Goal: Information Seeking & Learning: Learn about a topic

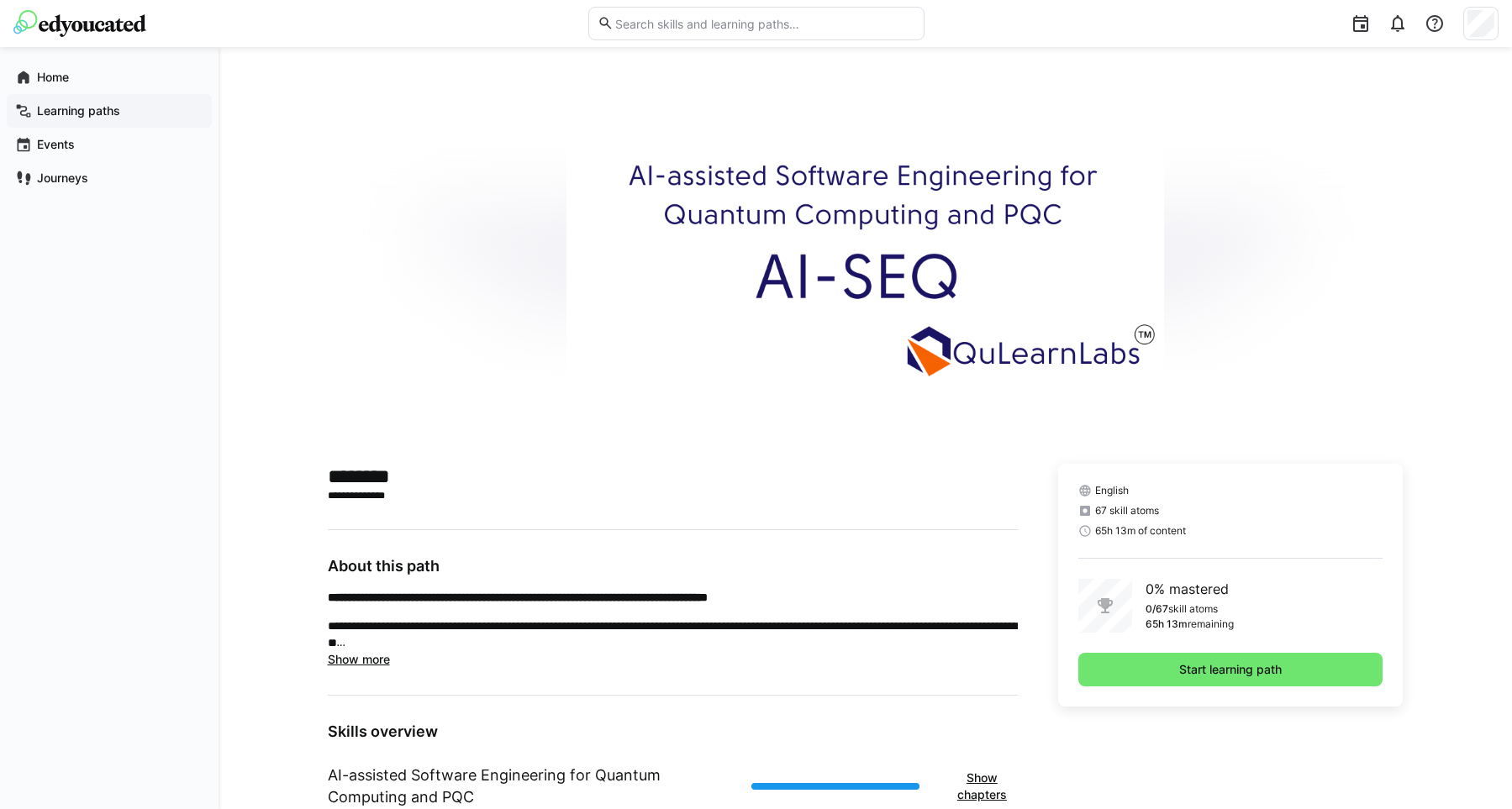
click at [0, 0] on app-navigation-label "Learning paths" at bounding box center [0, 0] width 0 height 0
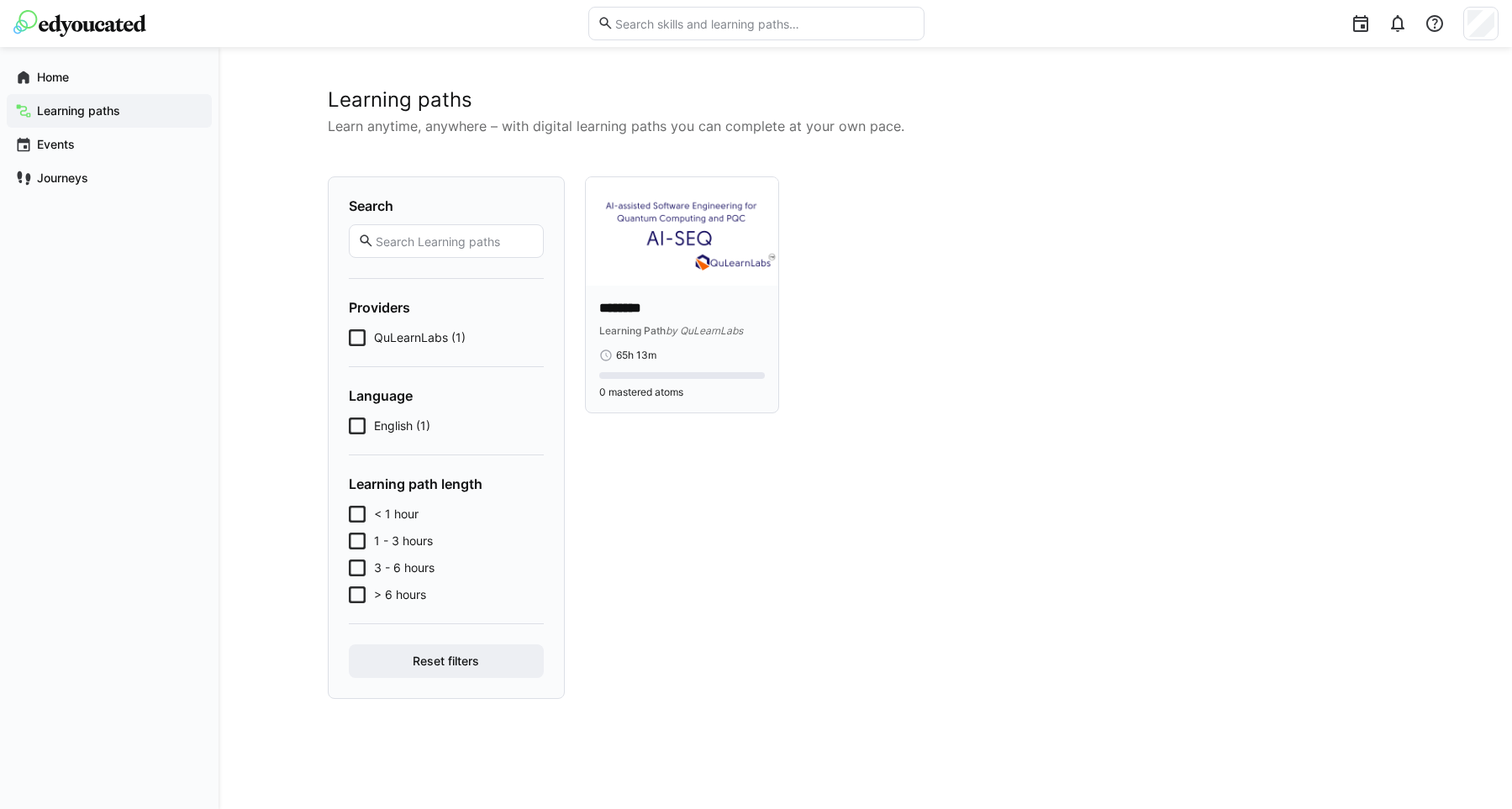
click at [702, 287] on div "******** Learning Path by QuLearnLabs 65h 13m 0 mastered atoms" at bounding box center [682, 349] width 193 height 127
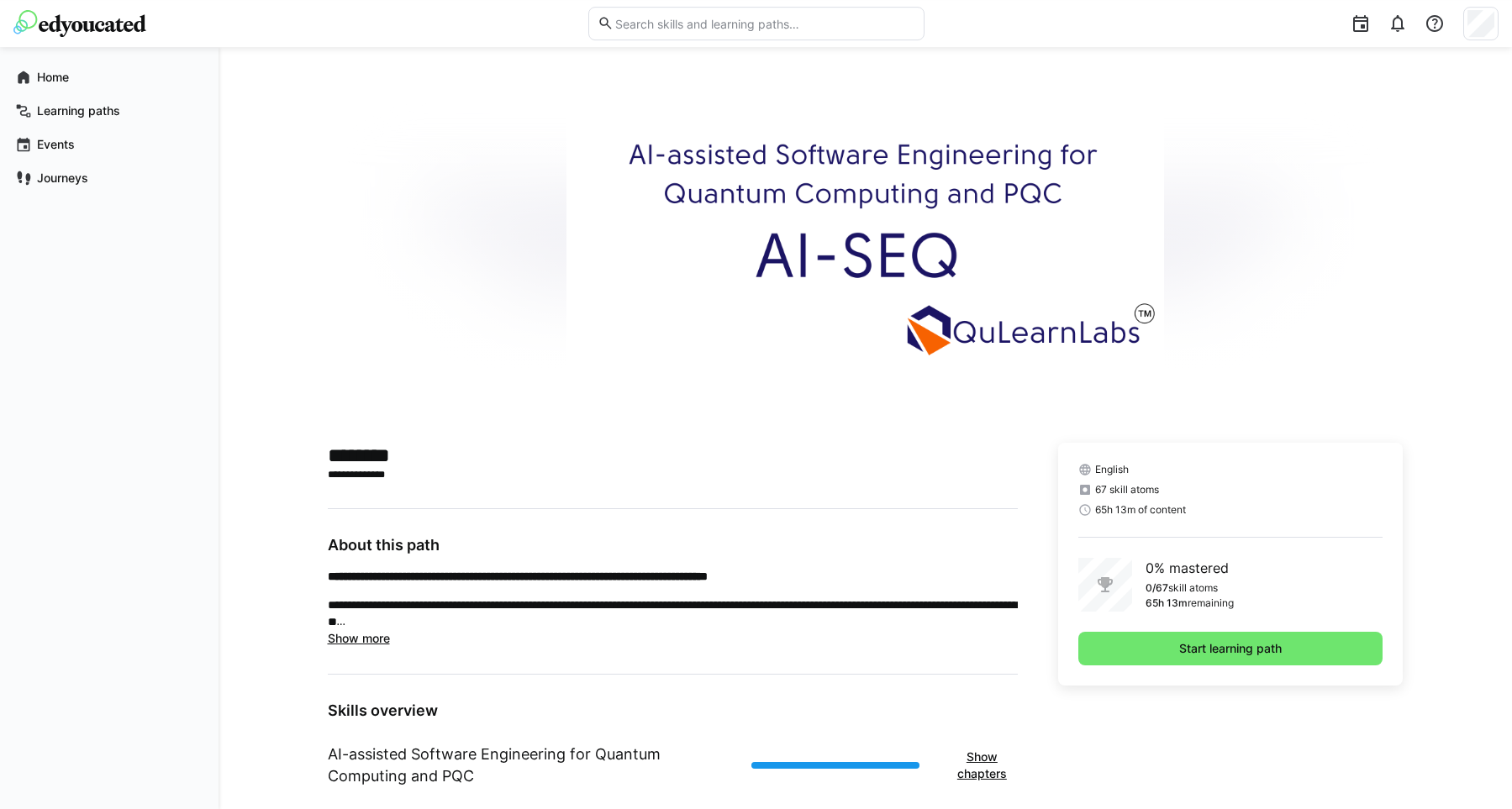
scroll to position [238, 0]
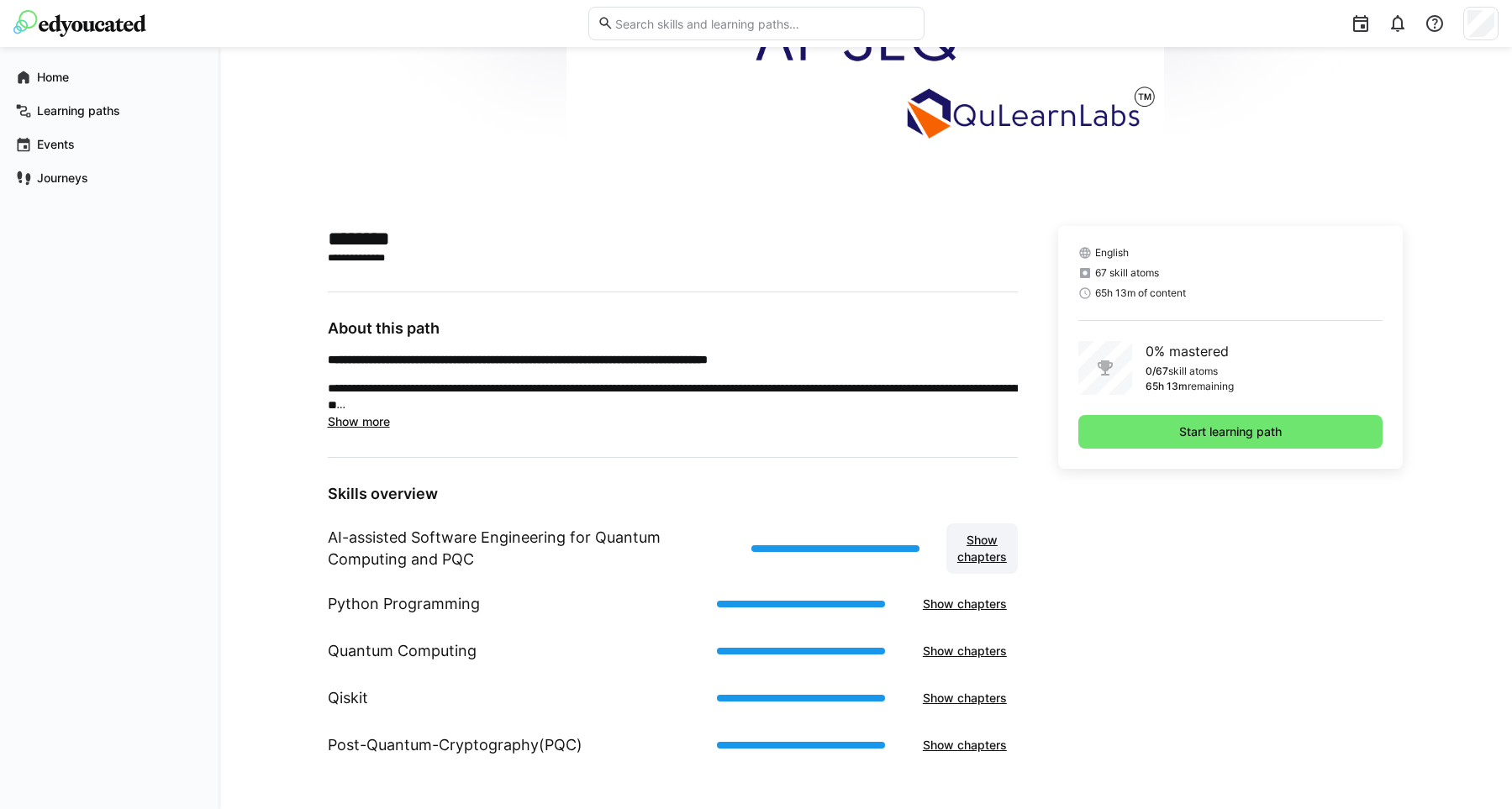
click at [974, 554] on span "Show chapters" at bounding box center [982, 549] width 55 height 34
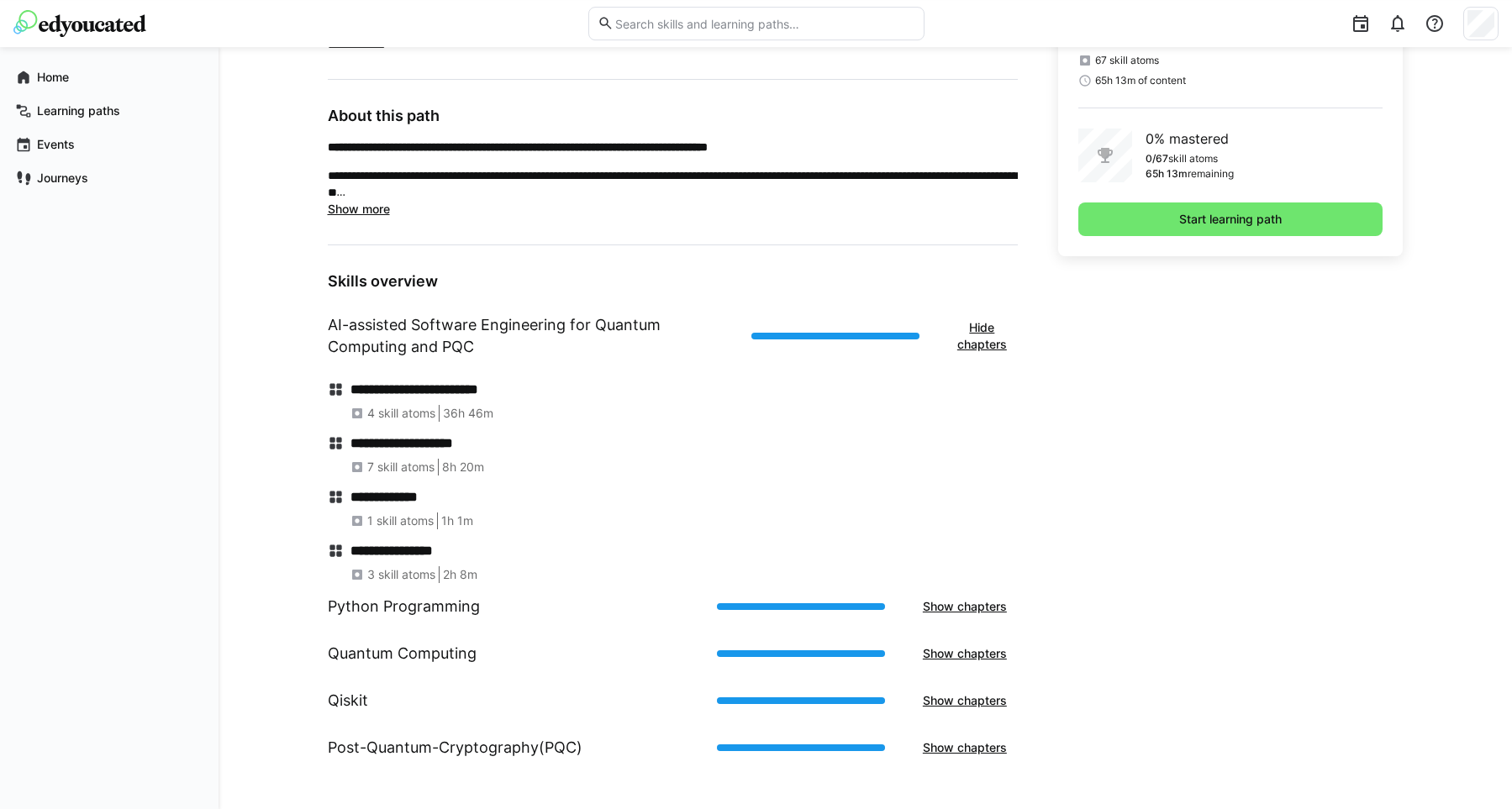
scroll to position [453, 0]
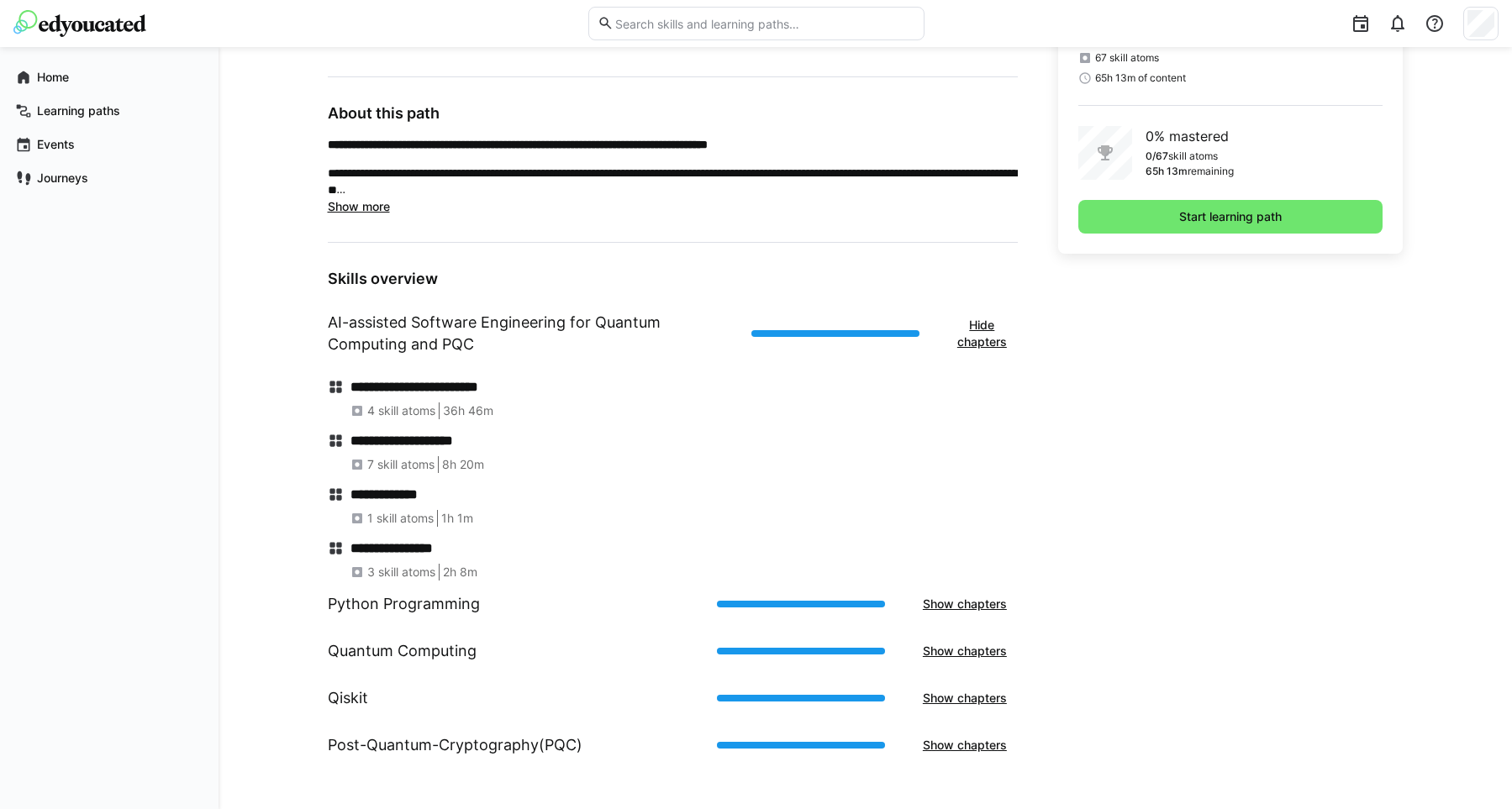
click at [376, 389] on h4 "**********" at bounding box center [683, 387] width 666 height 17
click at [484, 408] on span "36h 46m" at bounding box center [468, 411] width 50 height 17
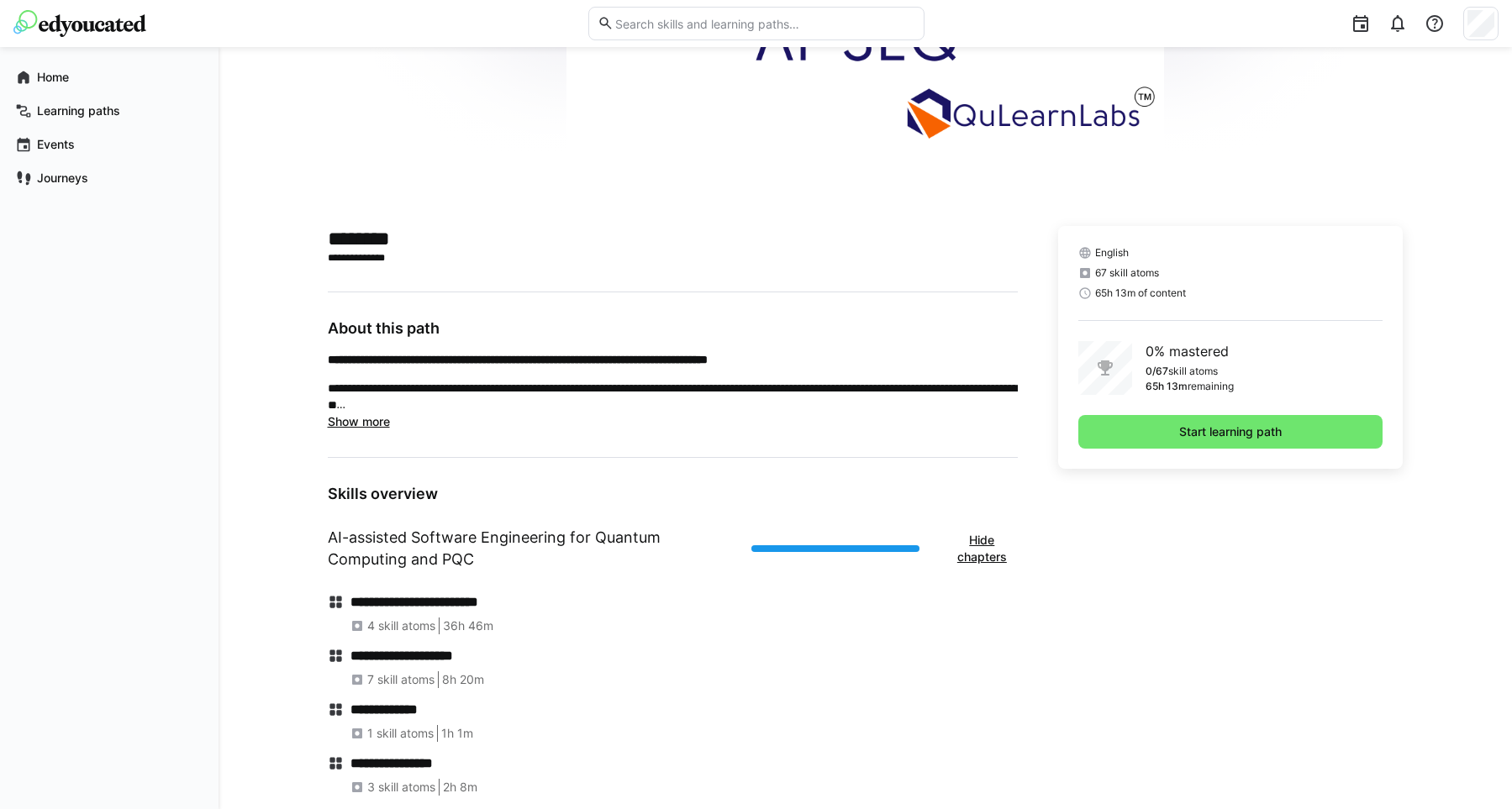
scroll to position [221, 0]
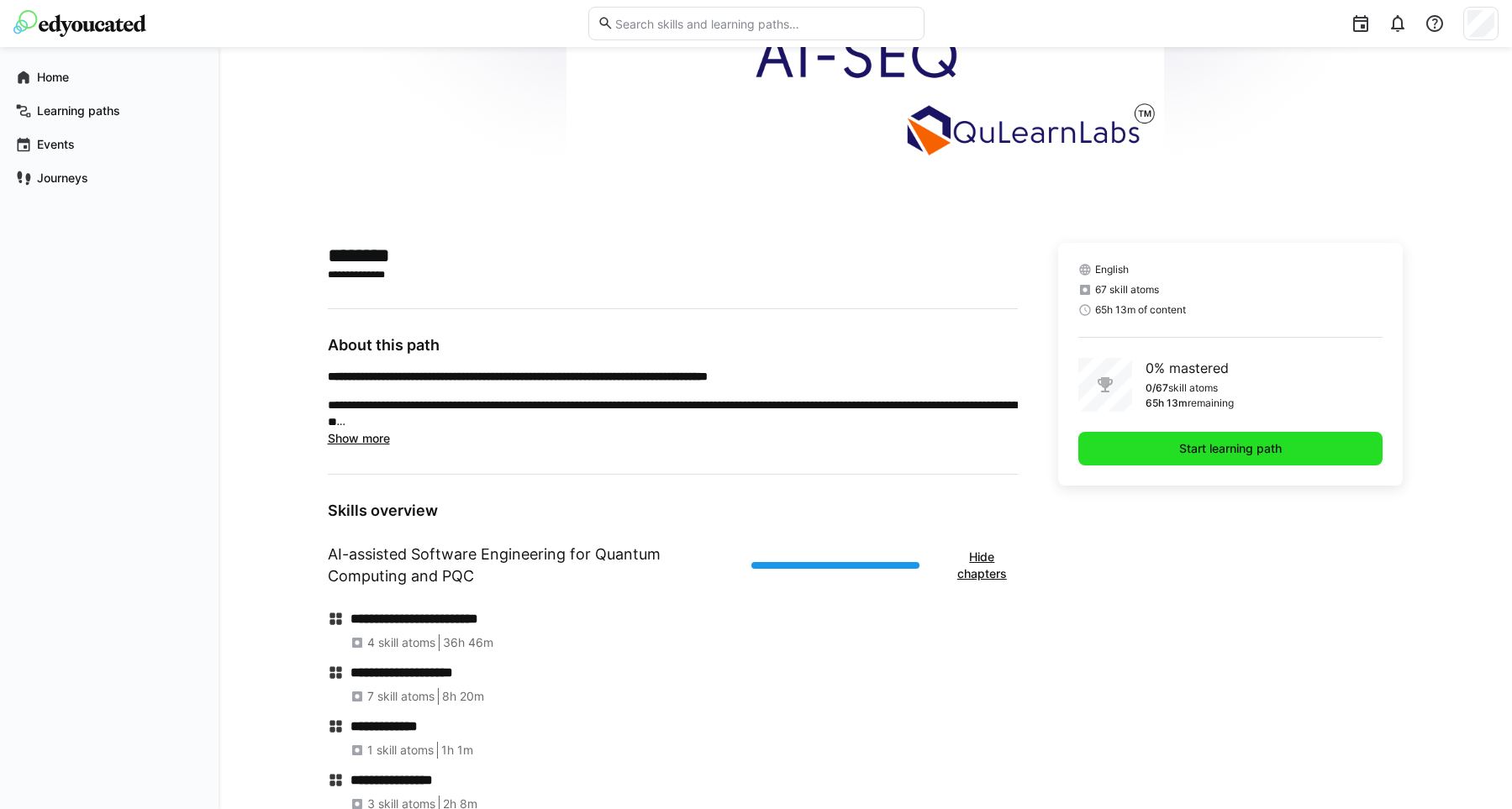
click at [1185, 447] on span "Start learning path" at bounding box center [1230, 449] width 108 height 17
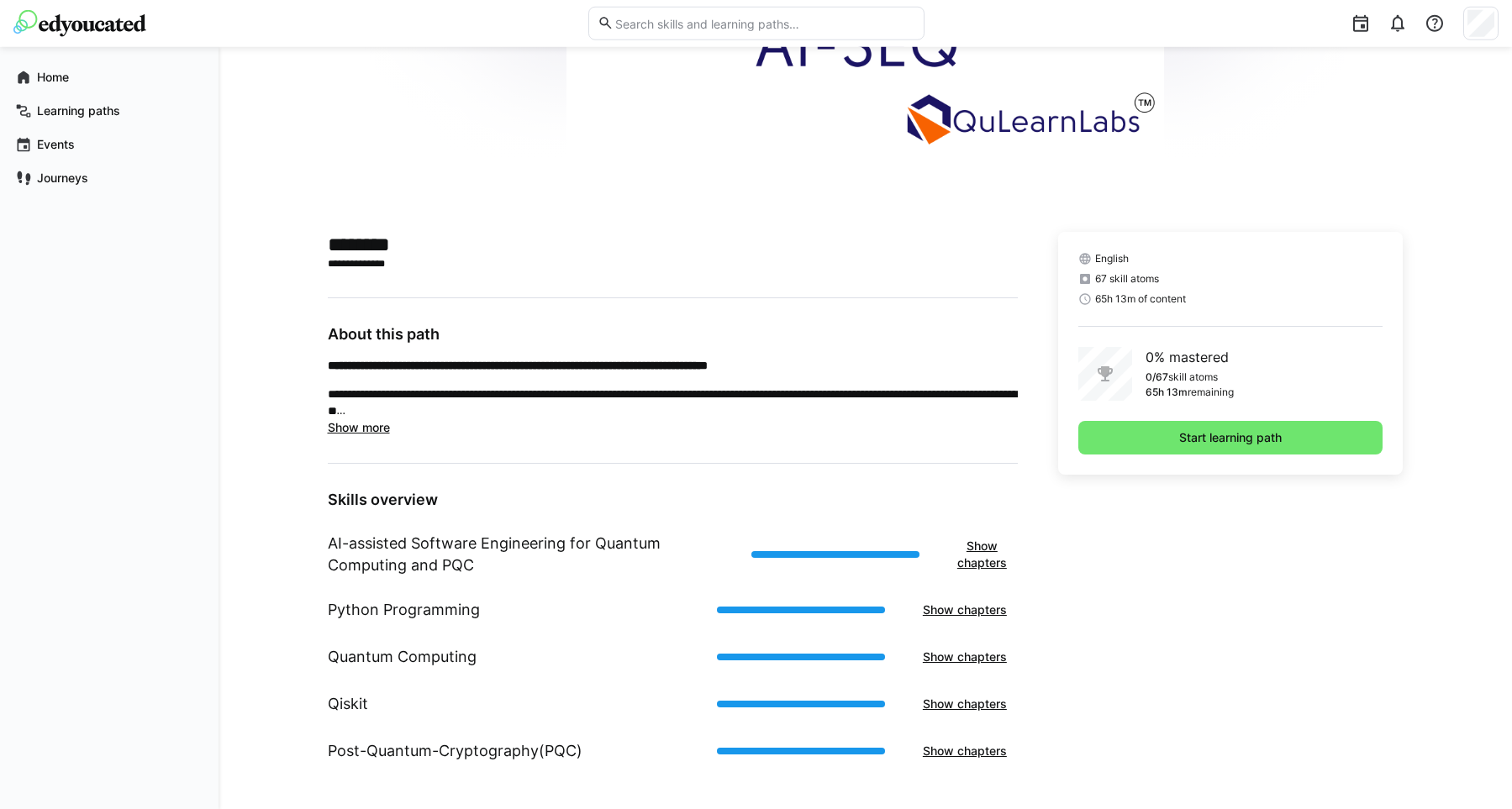
scroll to position [238, 0]
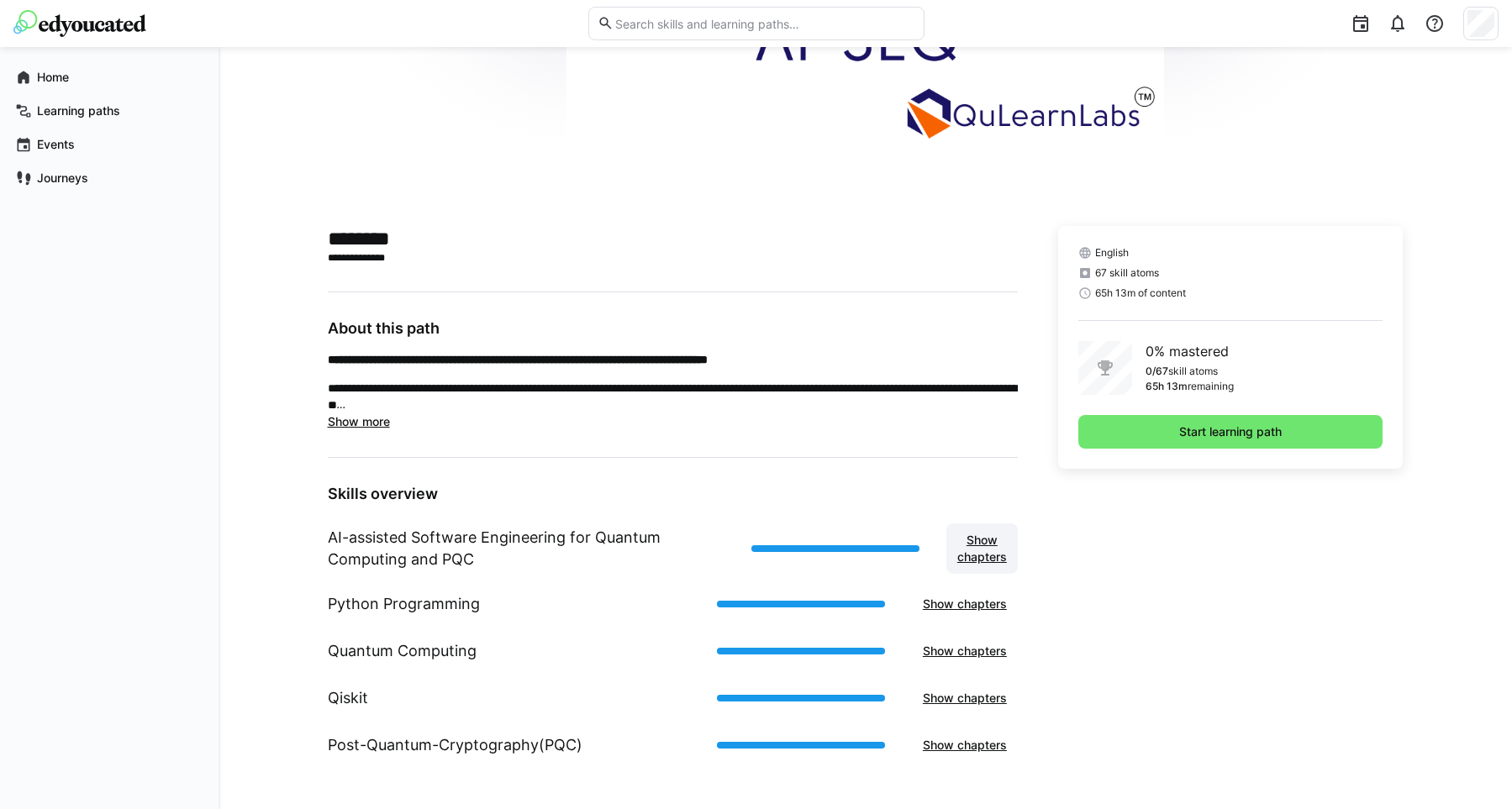
click at [991, 550] on span "Show chapters" at bounding box center [982, 549] width 55 height 34
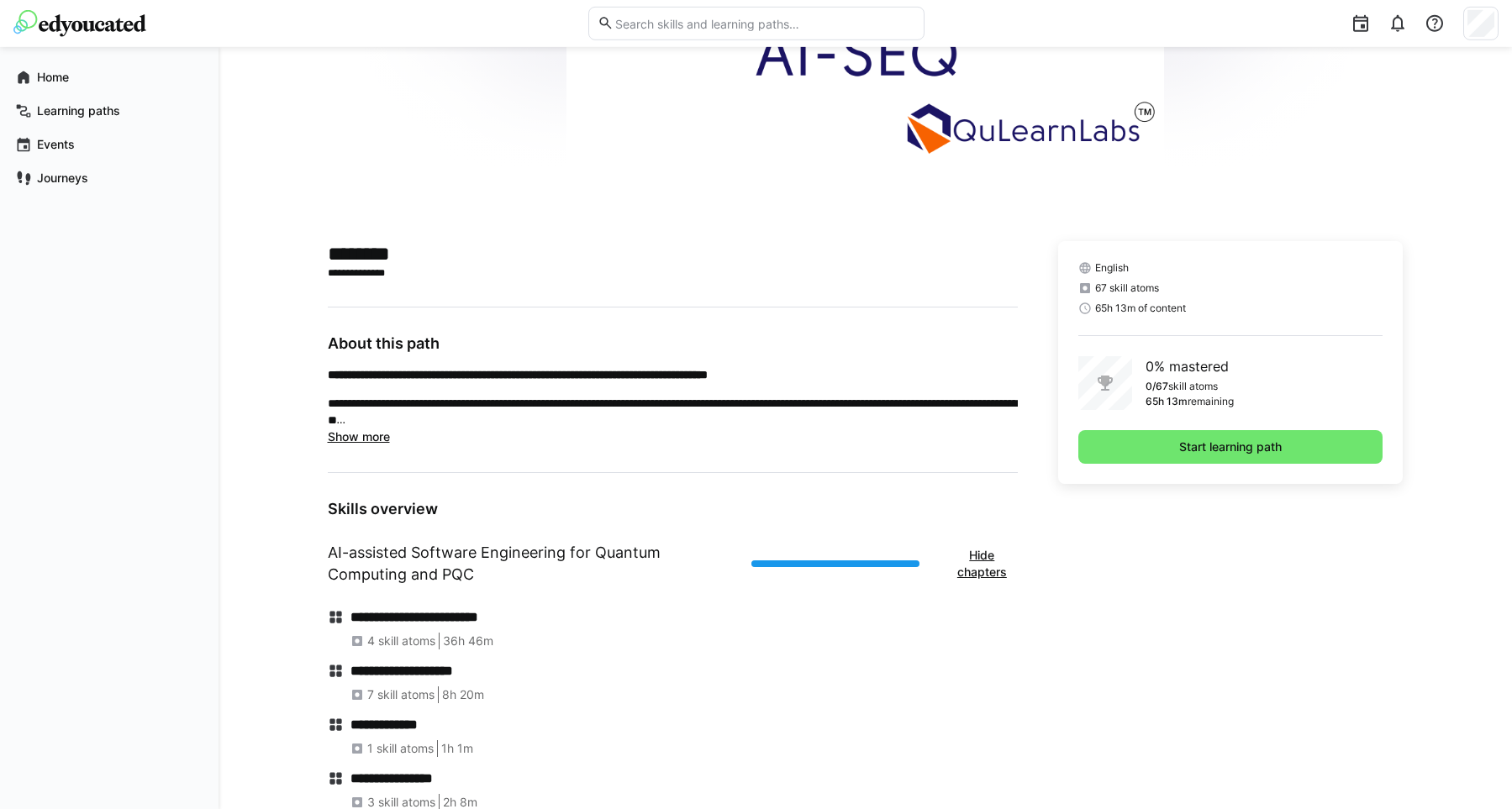
scroll to position [221, 0]
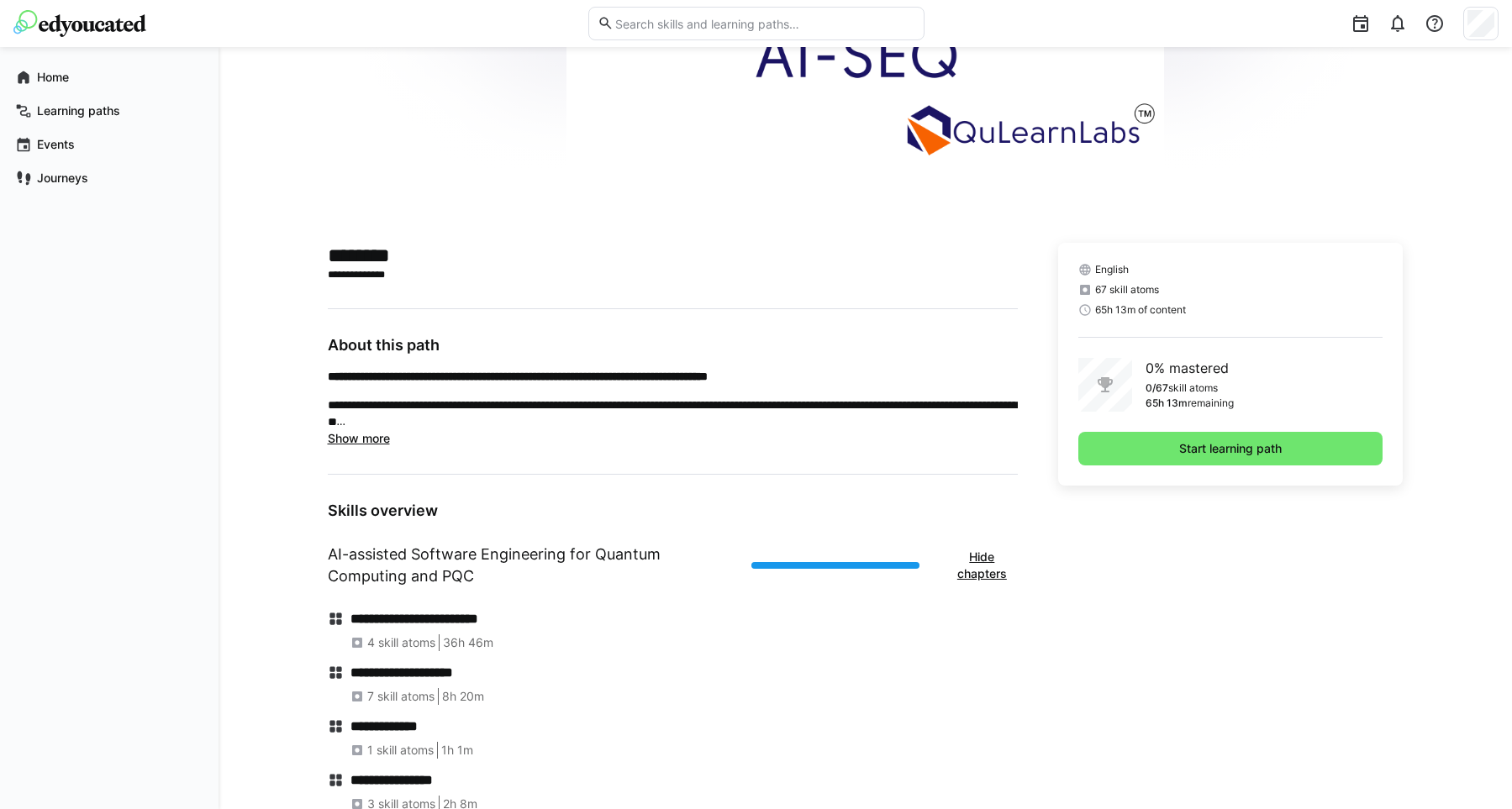
click at [351, 442] on span "Show more" at bounding box center [359, 438] width 62 height 14
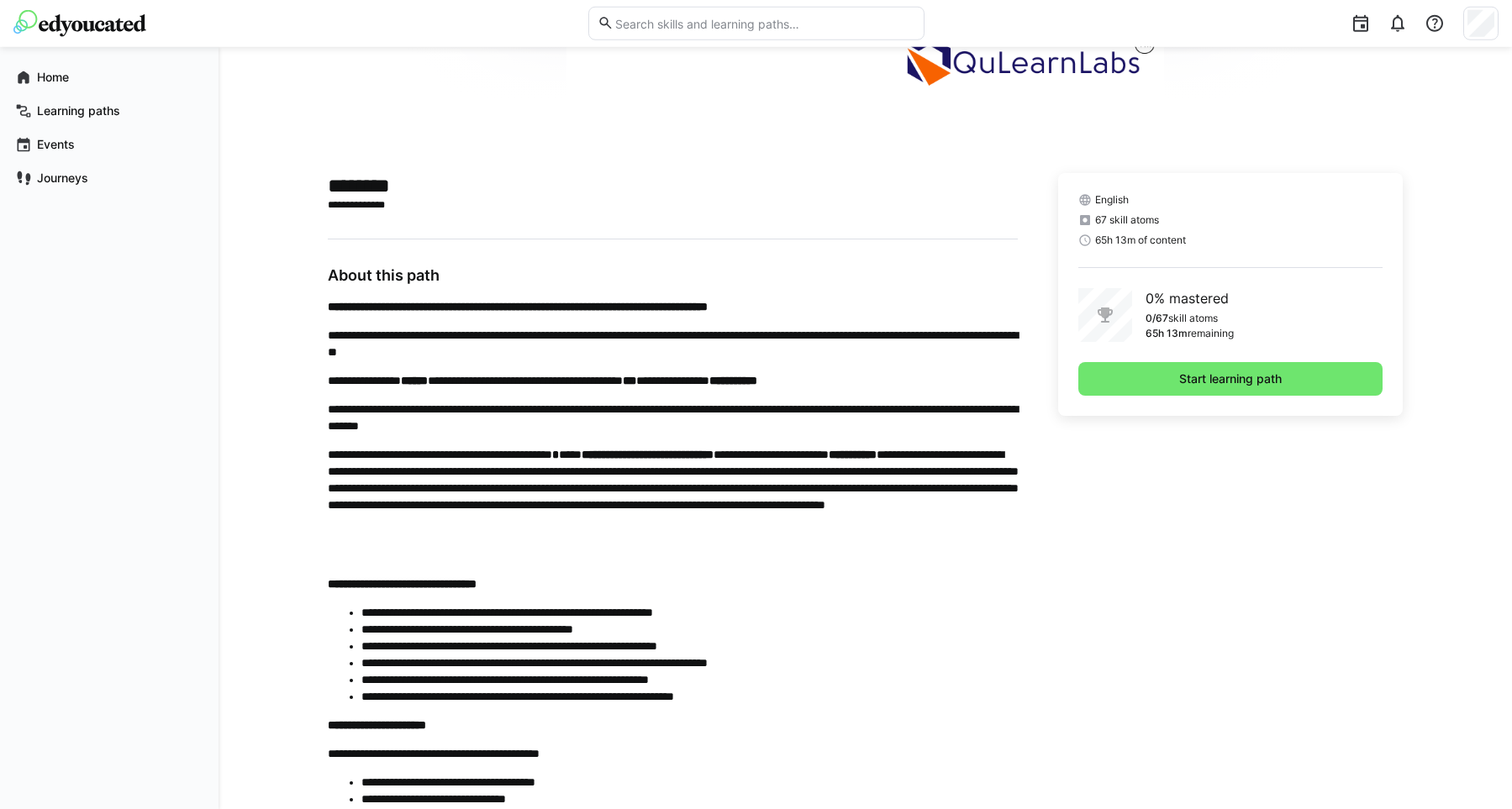
scroll to position [108, 0]
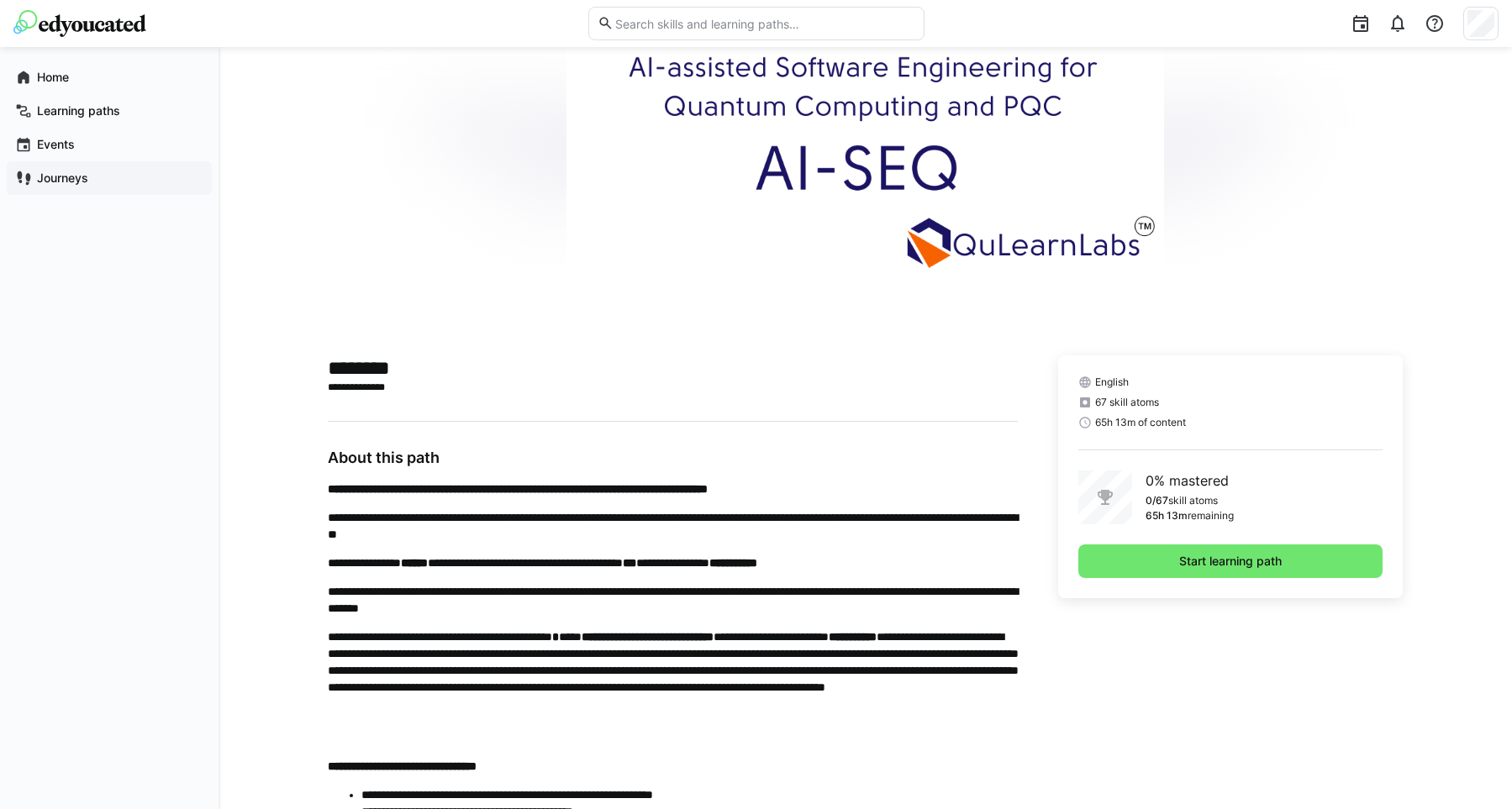
click at [0, 0] on app-navigation-label "Journeys" at bounding box center [0, 0] width 0 height 0
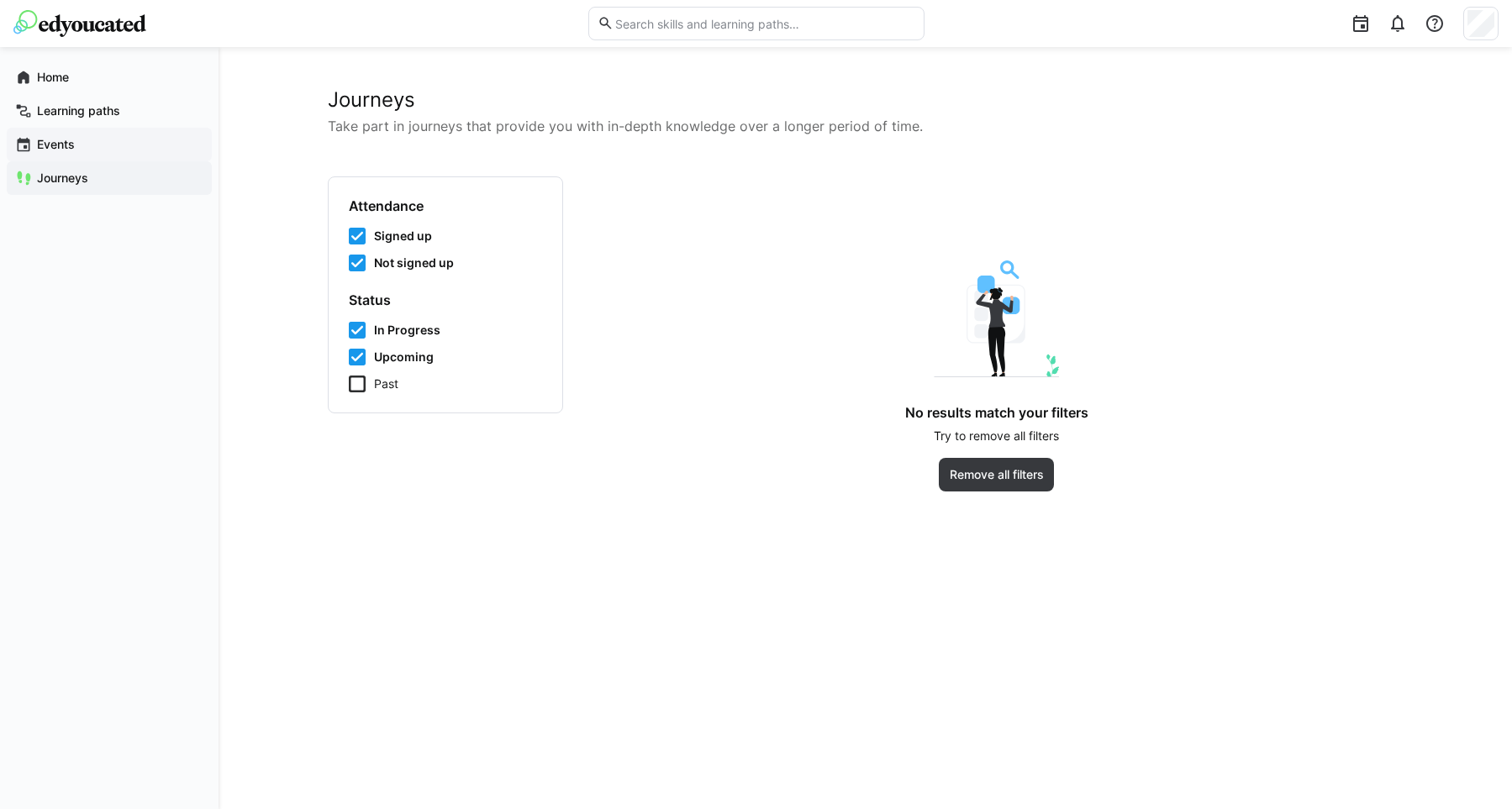
click at [0, 0] on app-navigation-label "Events" at bounding box center [0, 0] width 0 height 0
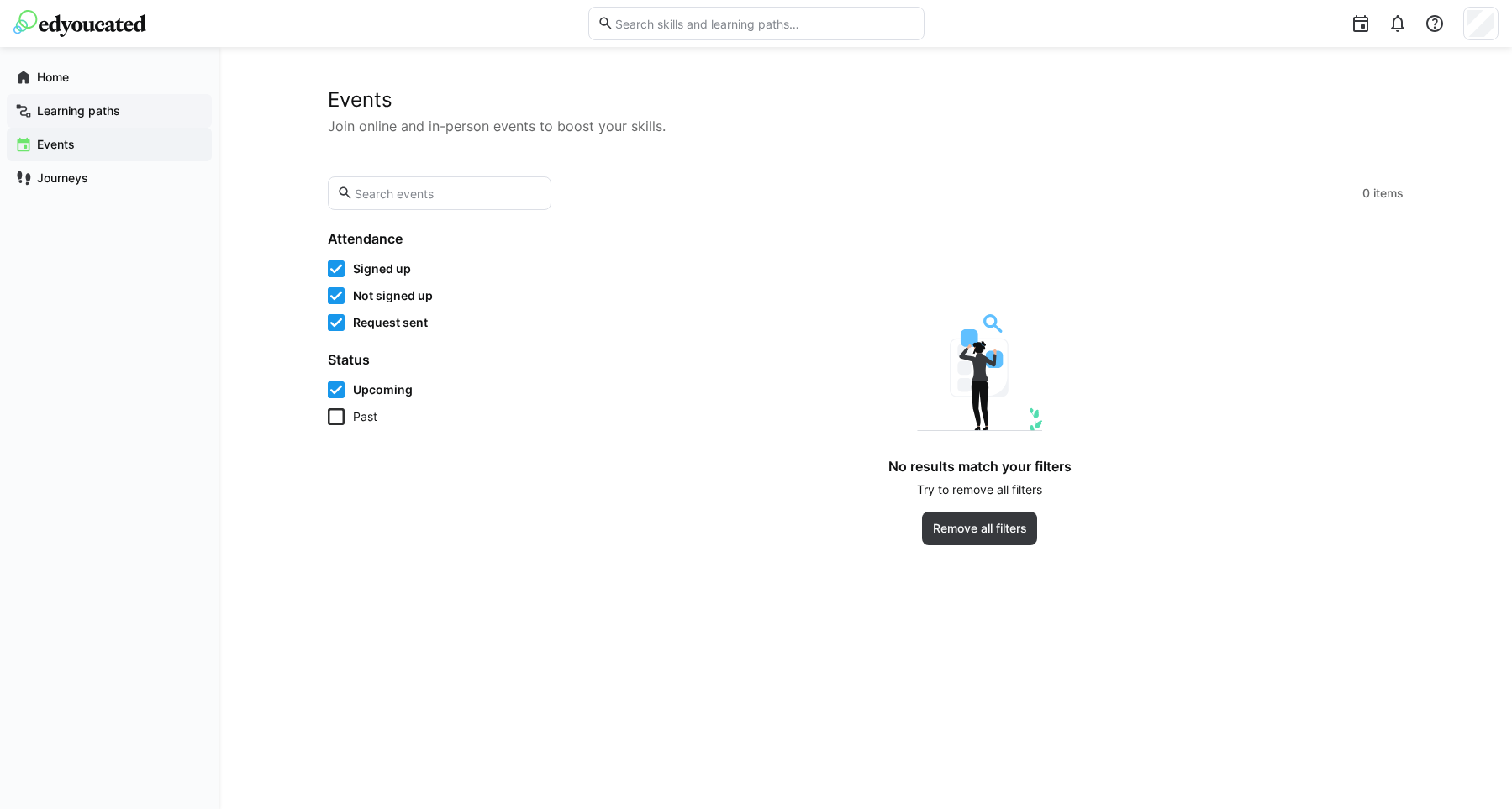
click at [0, 0] on app-navigation-label "Learning paths" at bounding box center [0, 0] width 0 height 0
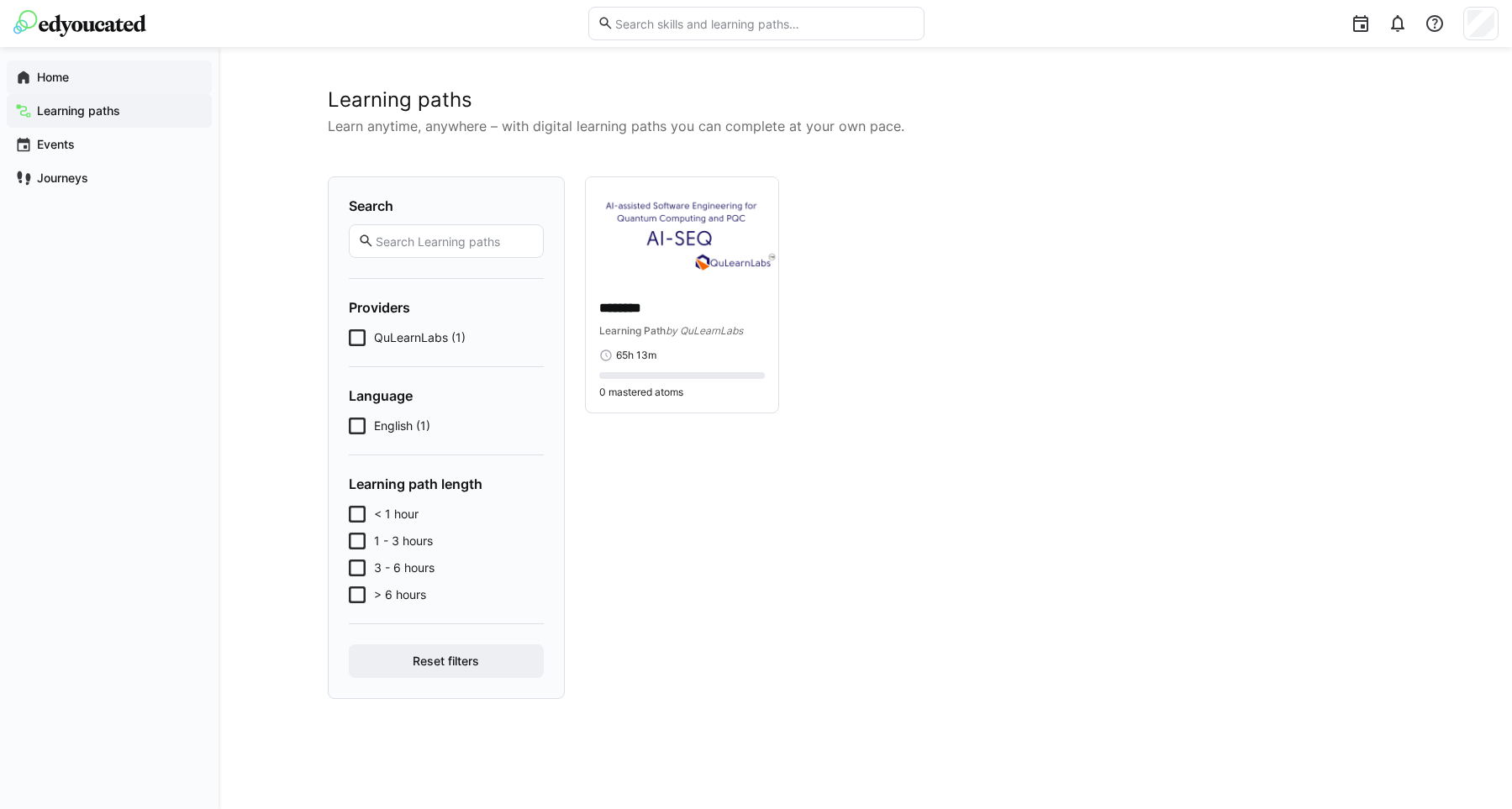
click at [0, 0] on app-navigation-label "Home" at bounding box center [0, 0] width 0 height 0
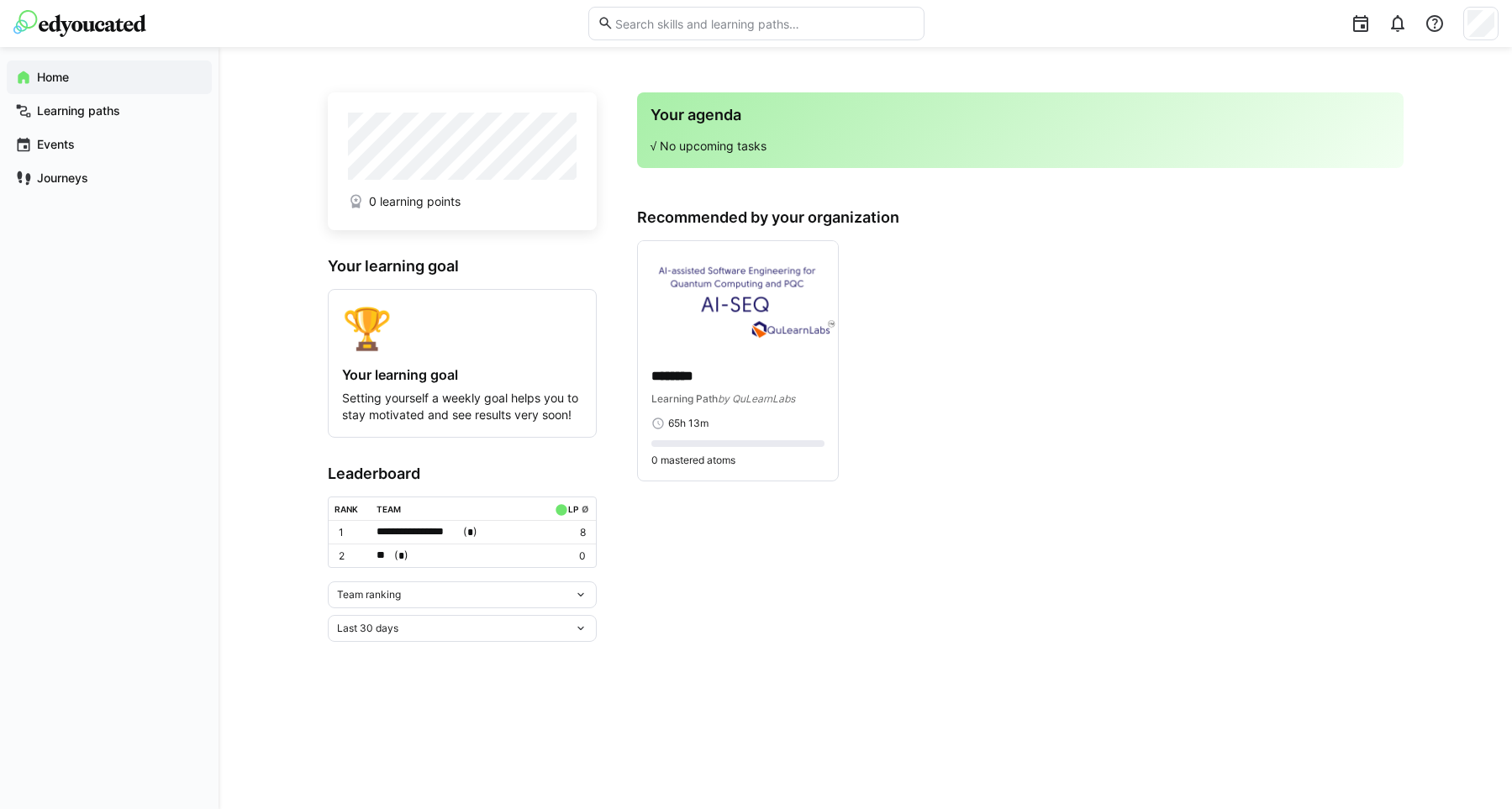
click at [543, 600] on div "Team ranking" at bounding box center [462, 595] width 269 height 27
click at [274, 601] on div "**********" at bounding box center [865, 428] width 1293 height 762
click at [66, 120] on div "Learning paths" at bounding box center [109, 111] width 205 height 34
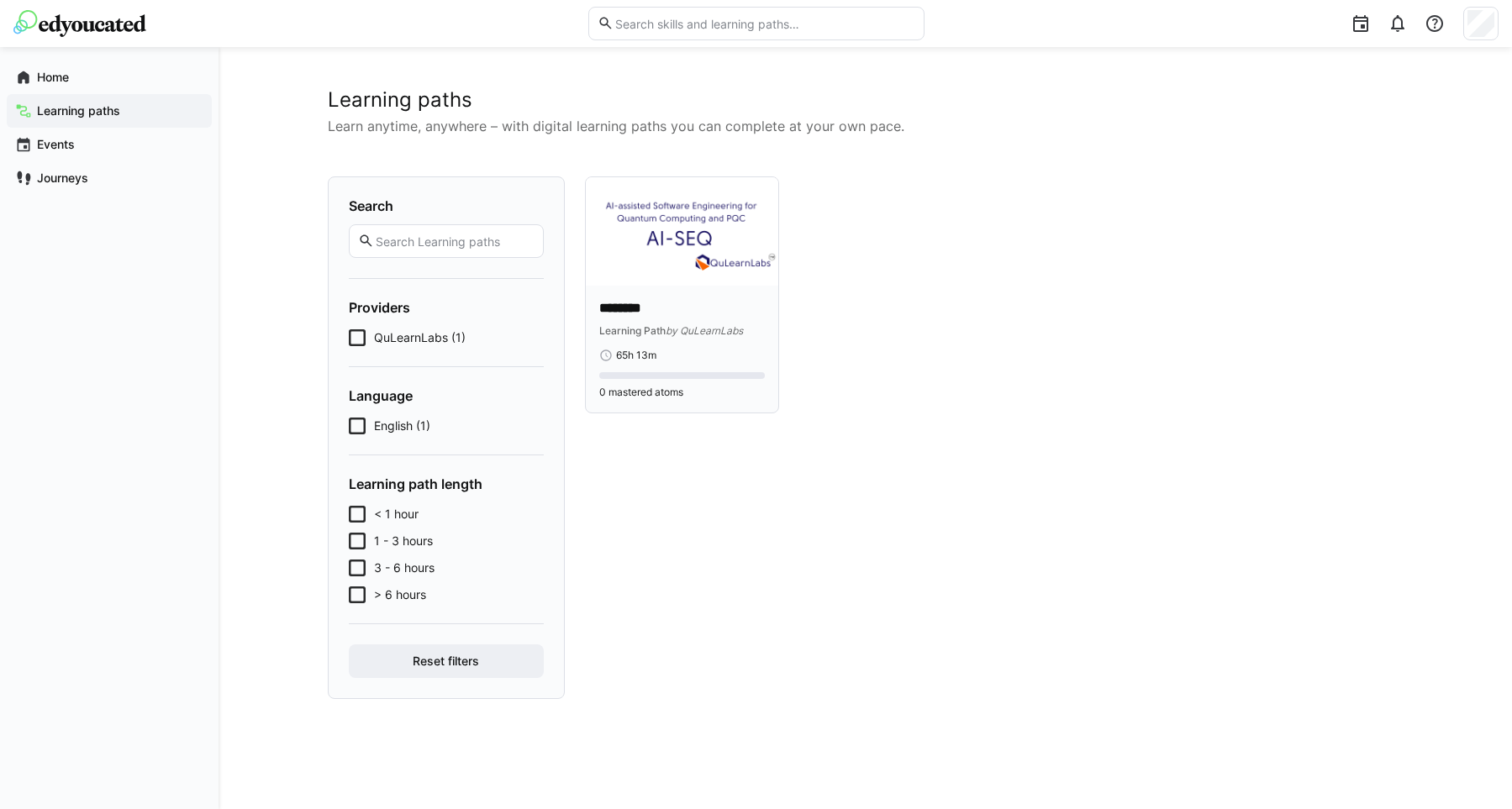
click at [680, 299] on div "******** Learning Path by QuLearnLabs 65h 13m 0 mastered atoms" at bounding box center [682, 349] width 193 height 127
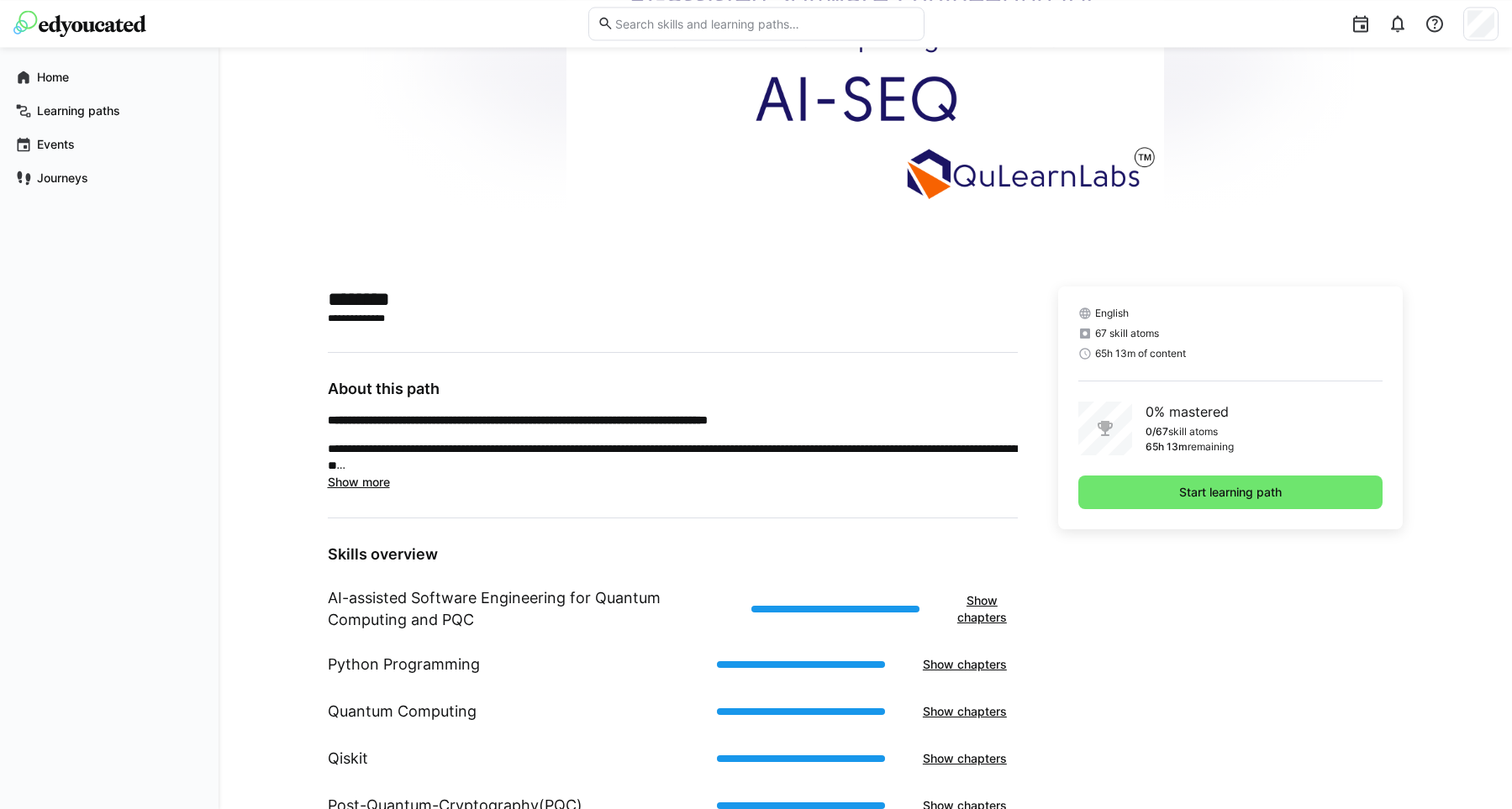
scroll to position [238, 0]
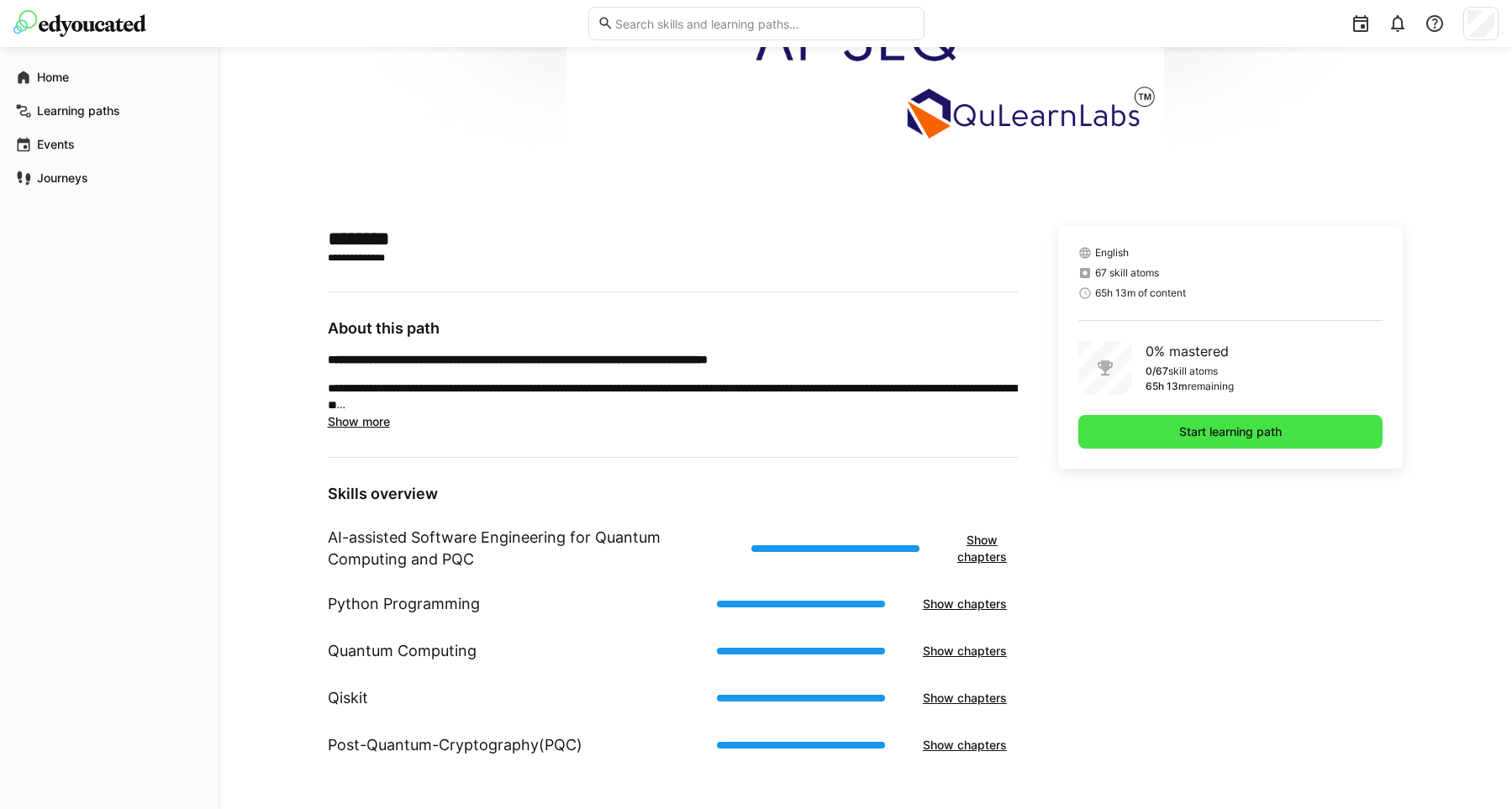
click at [1203, 433] on span "Start learning path" at bounding box center [1230, 432] width 108 height 17
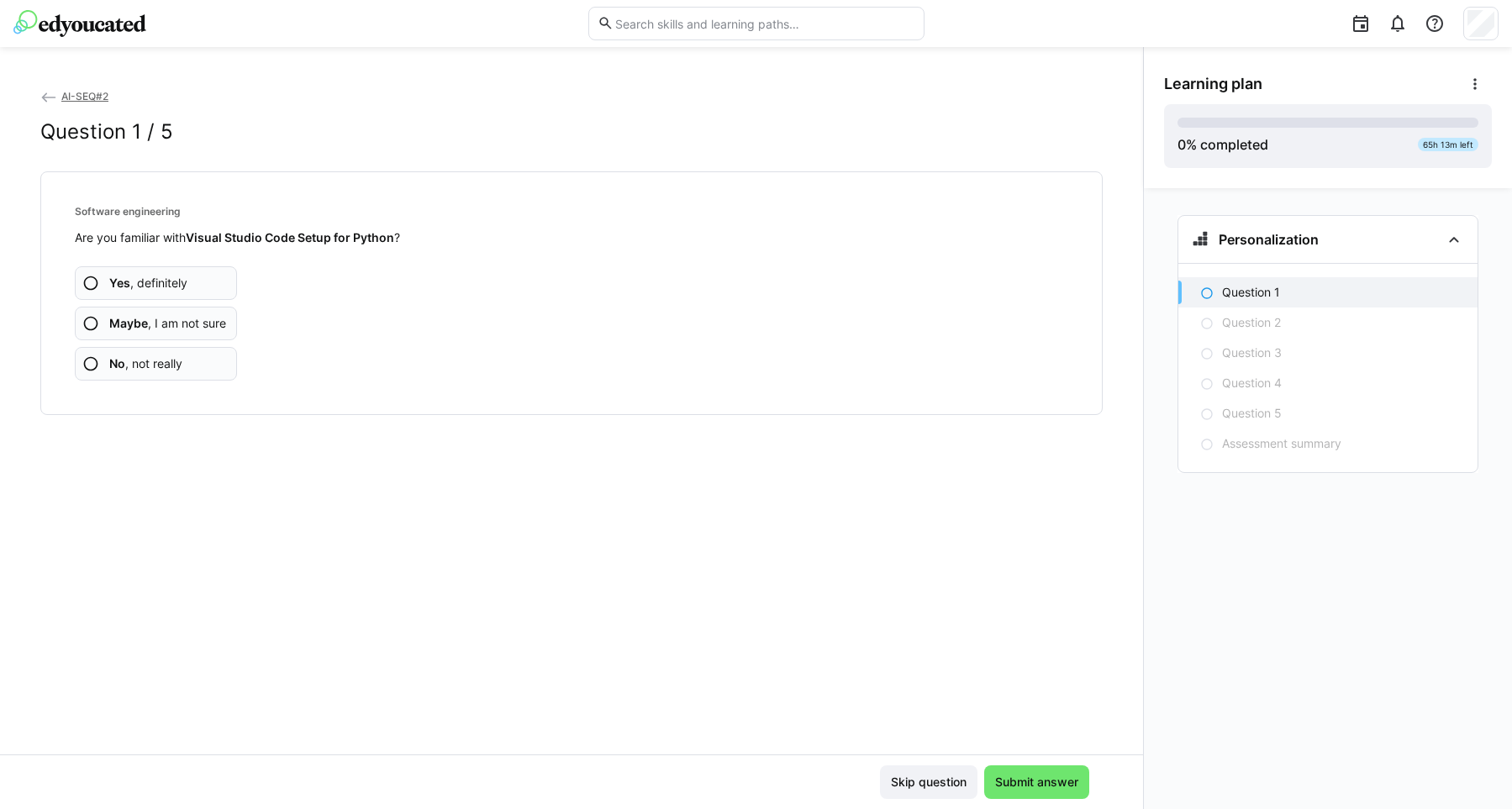
click at [87, 286] on eds-icon at bounding box center [91, 283] width 17 height 17
click at [96, 366] on eds-icon at bounding box center [91, 364] width 17 height 17
click at [83, 364] on eds-icon at bounding box center [91, 364] width 17 height 17
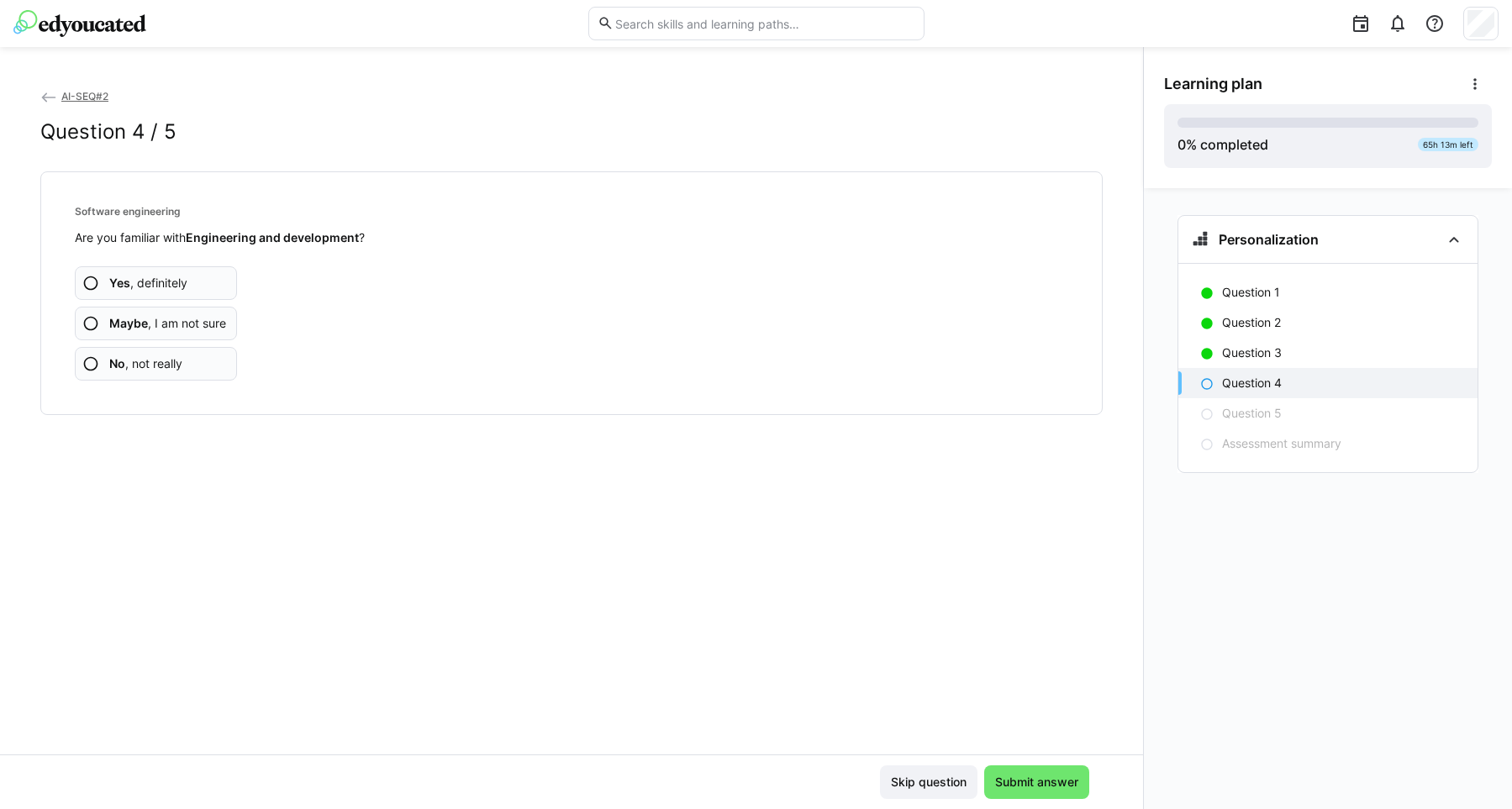
click at [88, 286] on eds-icon at bounding box center [91, 283] width 17 height 17
click at [94, 321] on eds-icon at bounding box center [91, 323] width 17 height 17
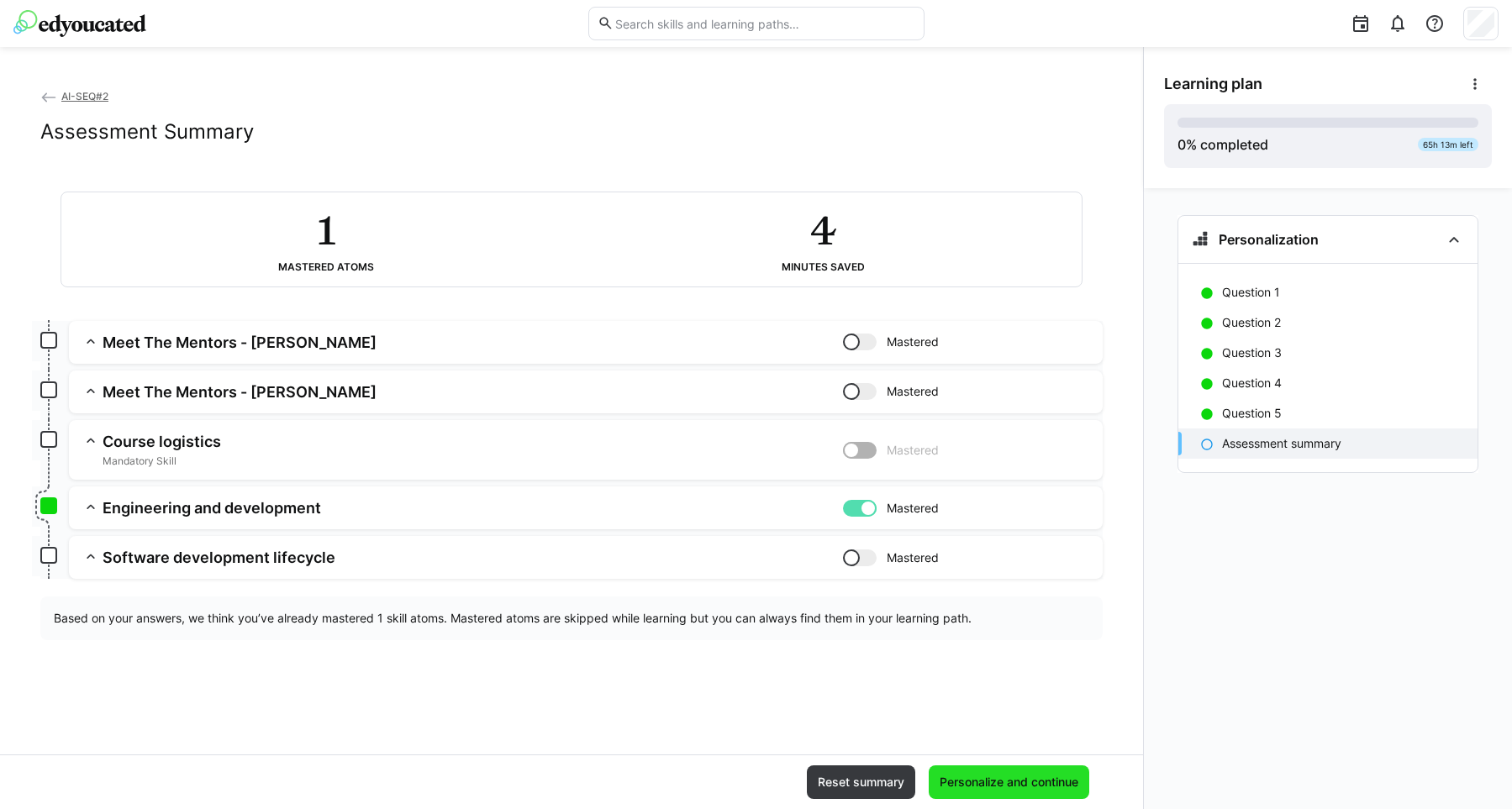
click at [1014, 785] on span "Personalize and continue" at bounding box center [1009, 782] width 144 height 17
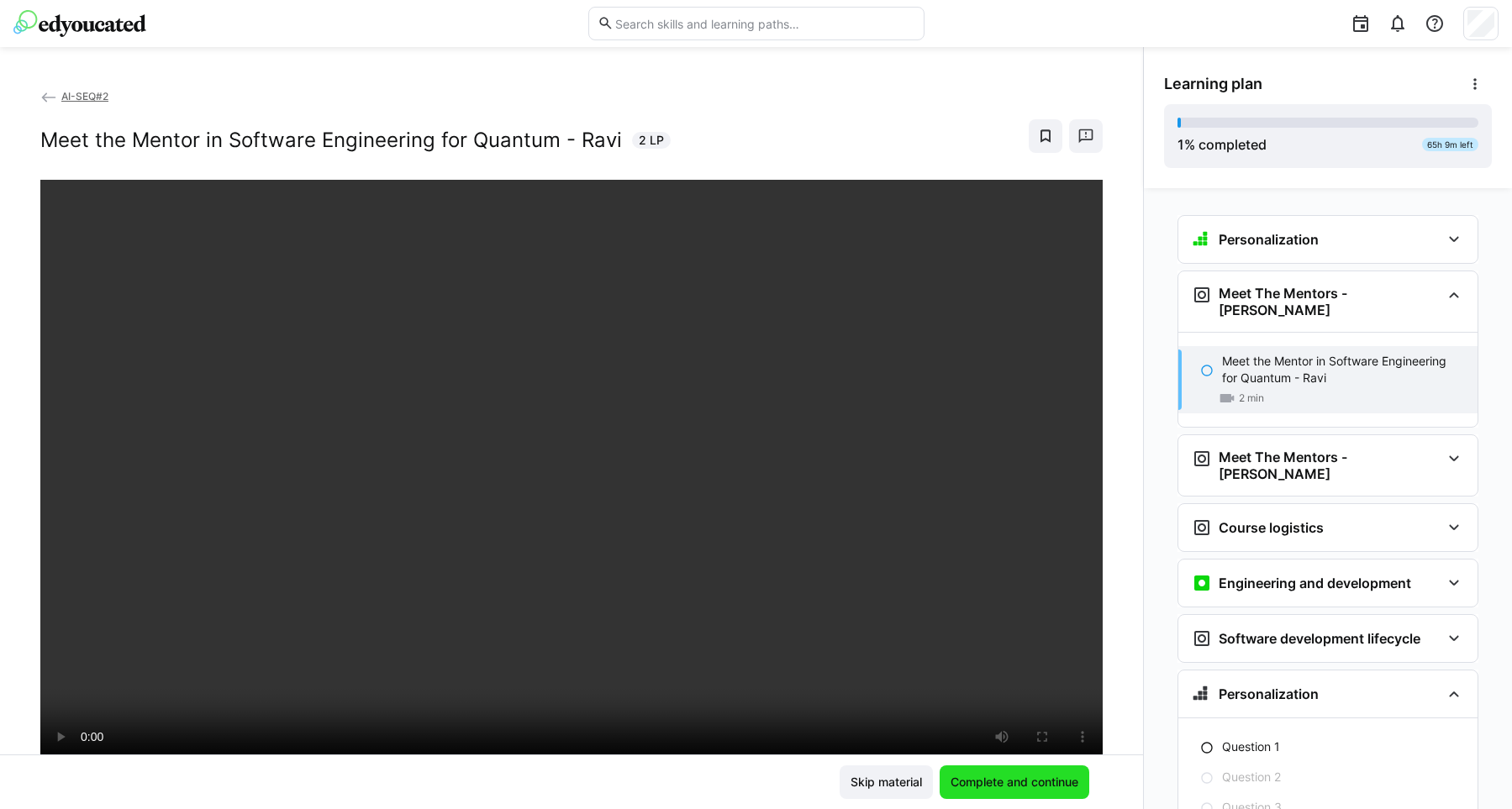
click at [1024, 781] on span "Complete and continue" at bounding box center [1014, 782] width 133 height 17
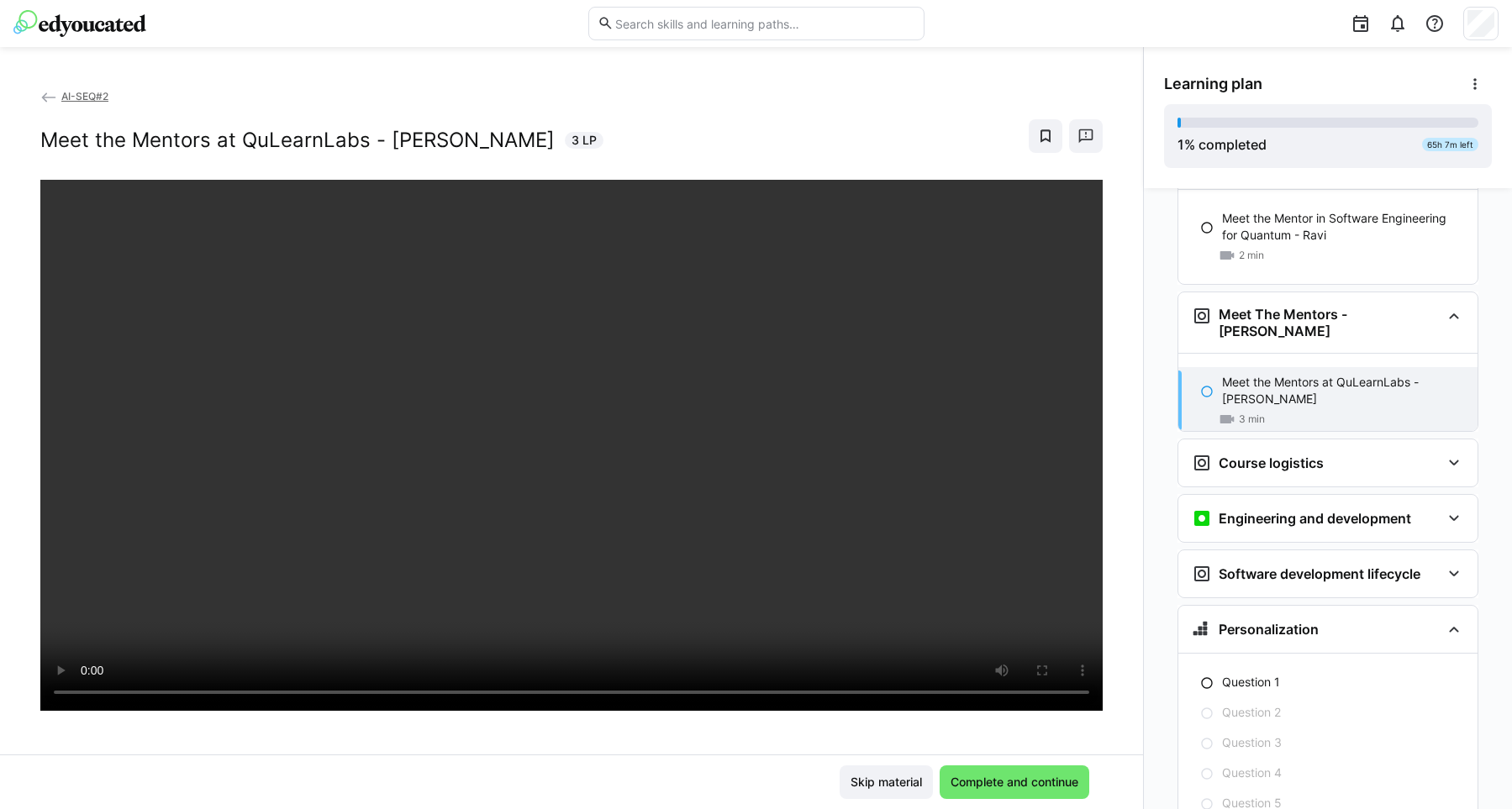
scroll to position [144, 0]
